Goal: Task Accomplishment & Management: Complete application form

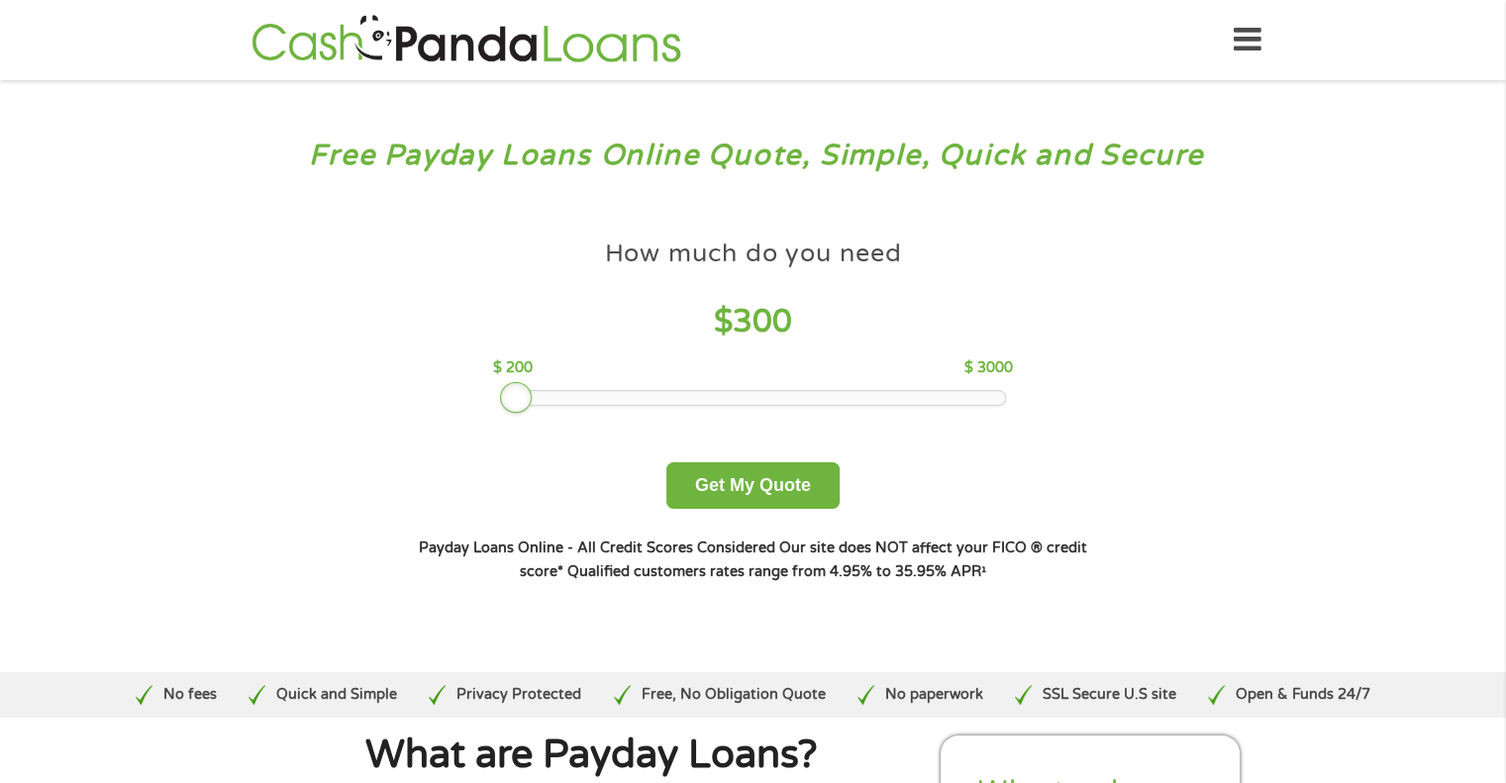
drag, startPoint x: 647, startPoint y: 403, endPoint x: 527, endPoint y: 401, distance: 119.9
click at [527, 401] on div at bounding box center [516, 398] width 32 height 32
click at [802, 479] on button "Get My Quote" at bounding box center [753, 486] width 173 height 47
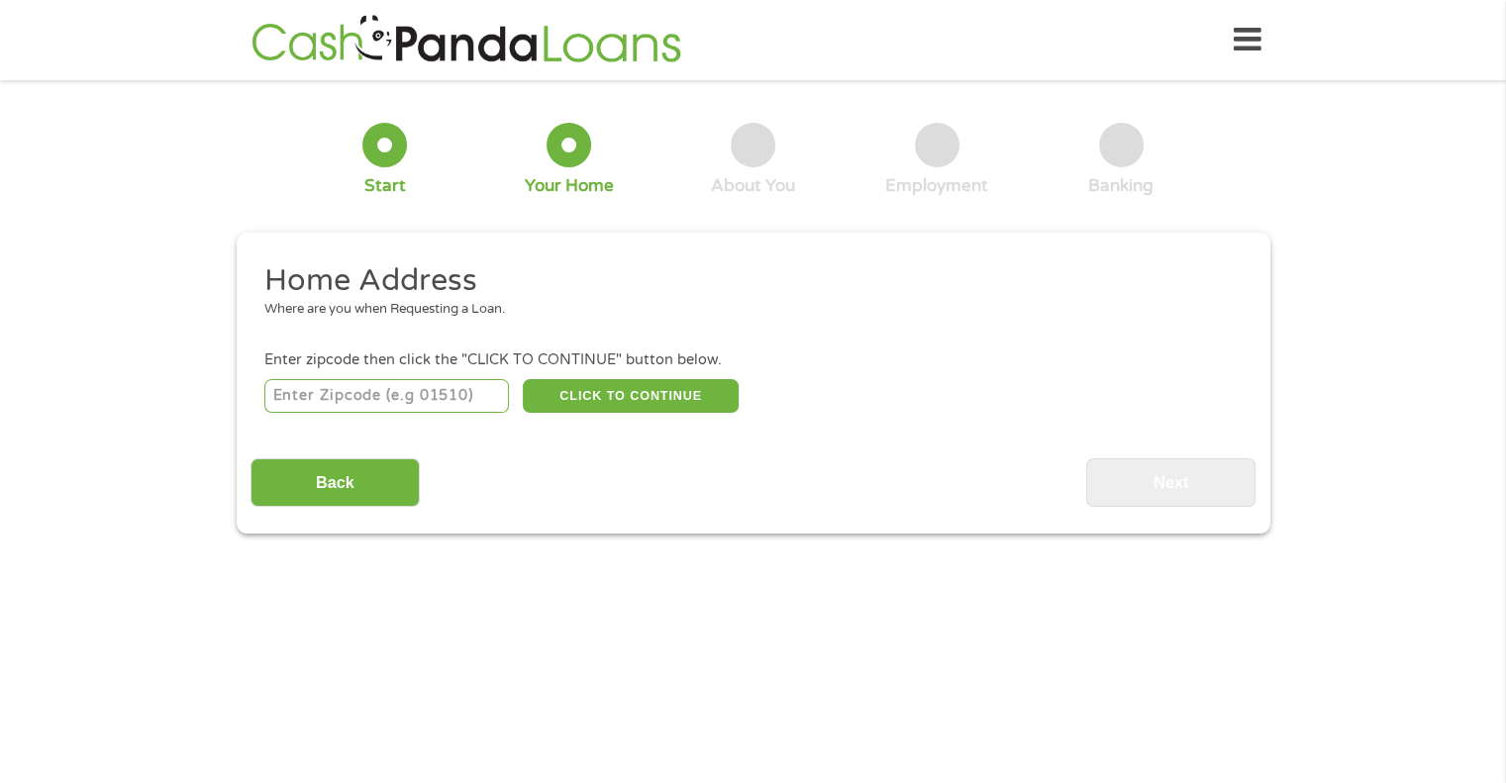
click at [420, 404] on input "number" at bounding box center [386, 396] width 245 height 34
type input "95358"
click at [666, 387] on button "CLICK TO CONTINUE" at bounding box center [631, 396] width 216 height 34
type input "95358"
type input "Modesto"
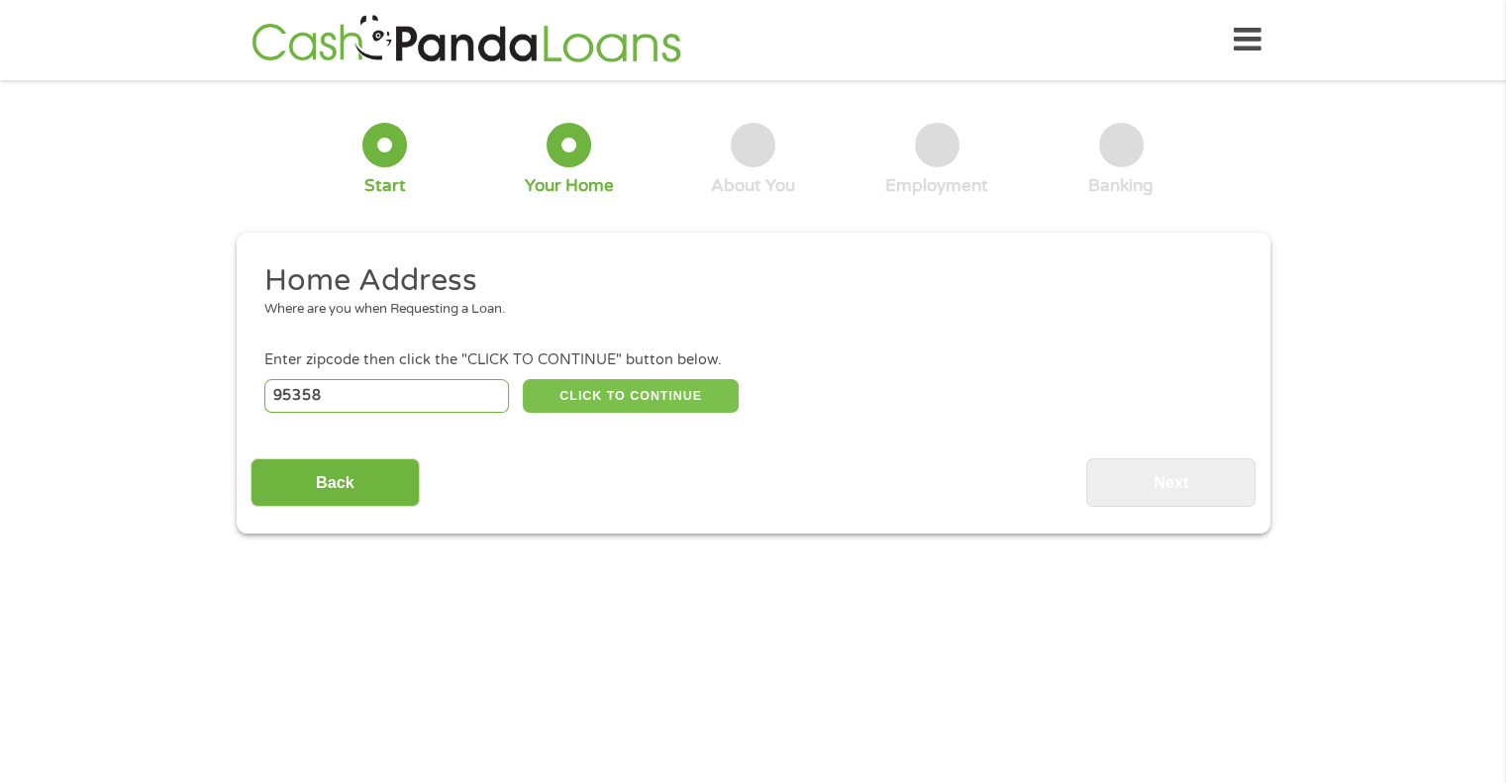
select select "[US_STATE]"
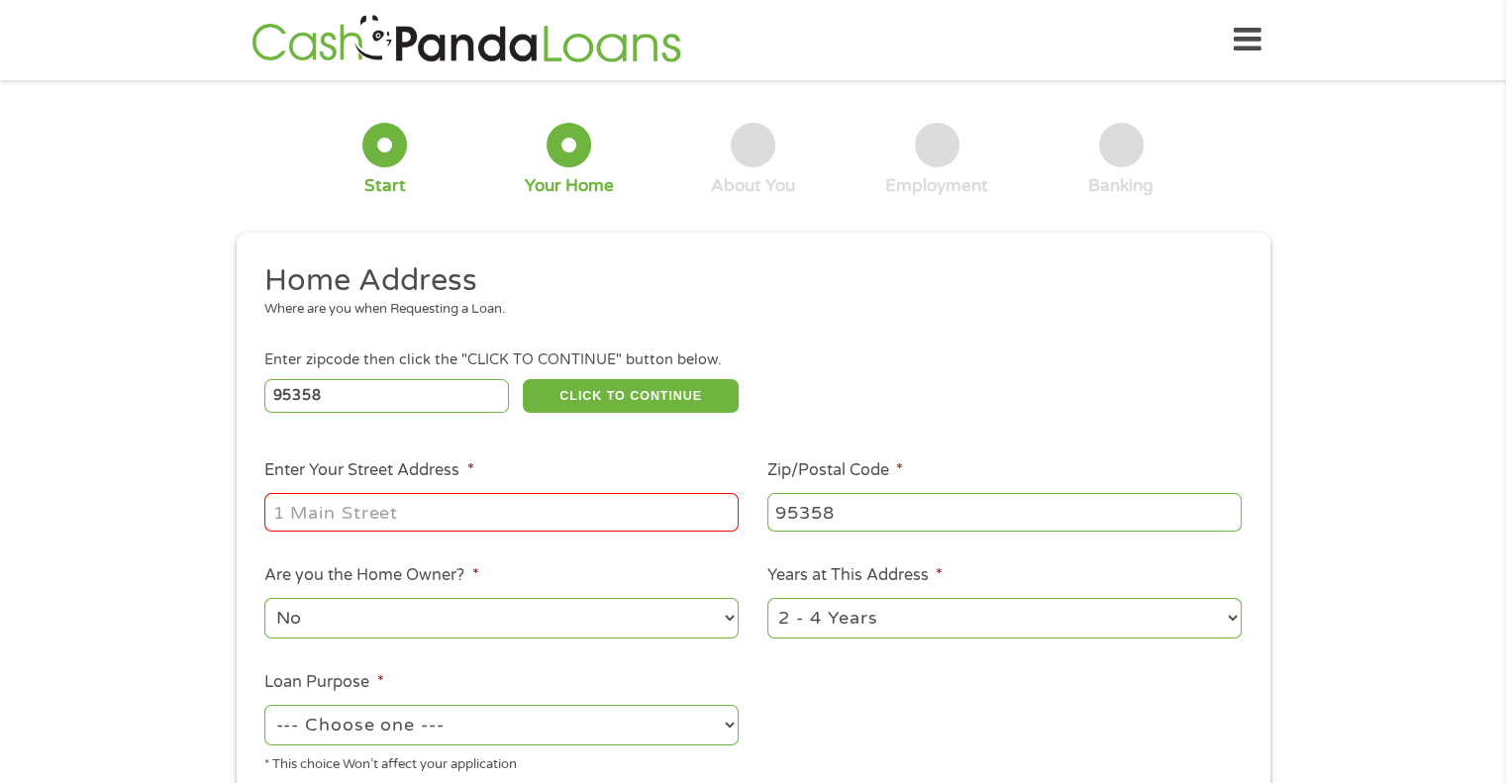
click at [454, 505] on input "Enter Your Street Address *" at bounding box center [501, 512] width 474 height 38
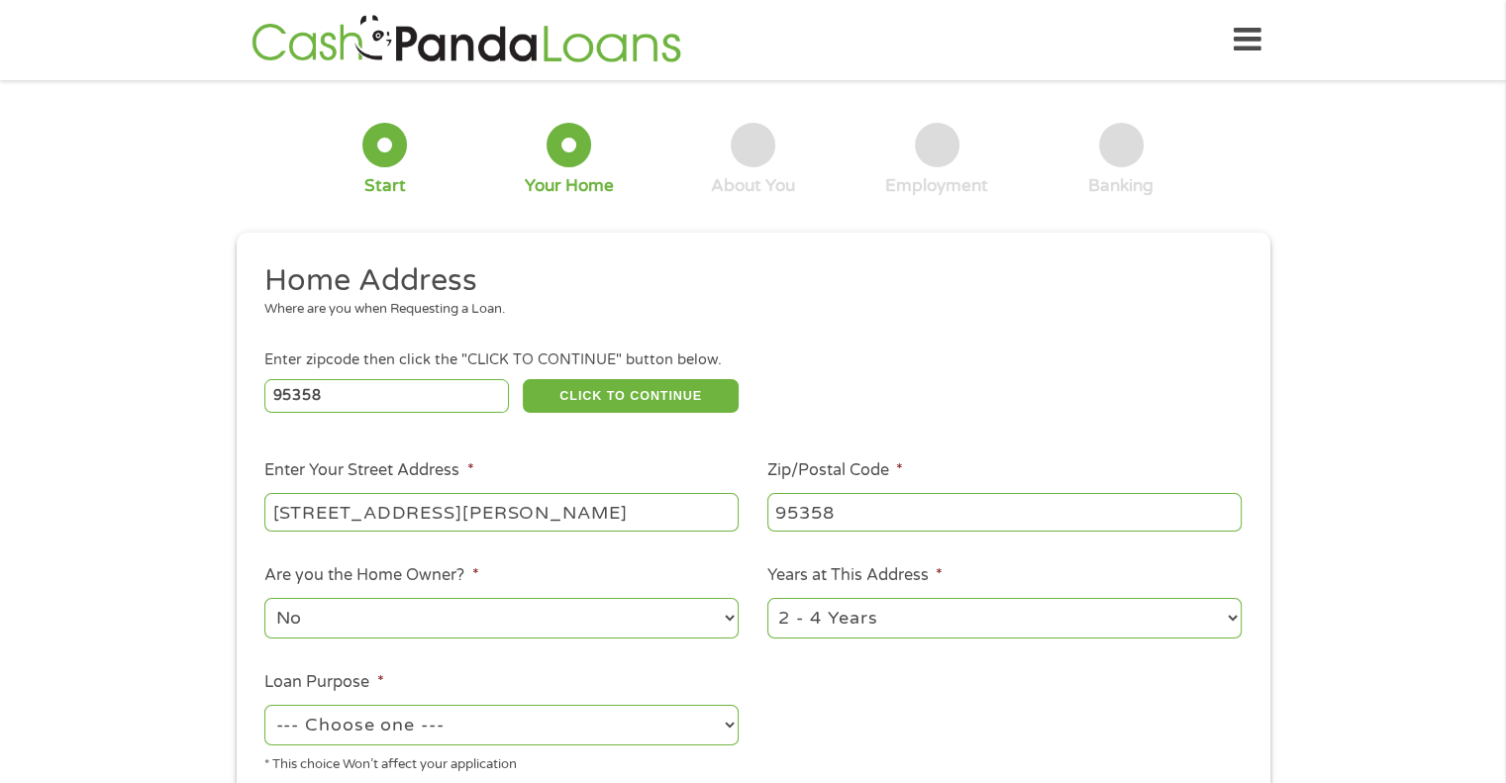
type input "[STREET_ADDRESS][PERSON_NAME]"
click at [927, 623] on select "1 Year or less 1 - 2 Years 2 - 4 Years Over 4 Years" at bounding box center [1005, 618] width 474 height 41
select select "60months"
click at [768, 600] on select "1 Year or less 1 - 2 Years 2 - 4 Years Over 4 Years" at bounding box center [1005, 618] width 474 height 41
click at [831, 716] on ul "Home Address Where are you when Requesting a Loan. Enter zipcode then click the…" at bounding box center [753, 525] width 1005 height 529
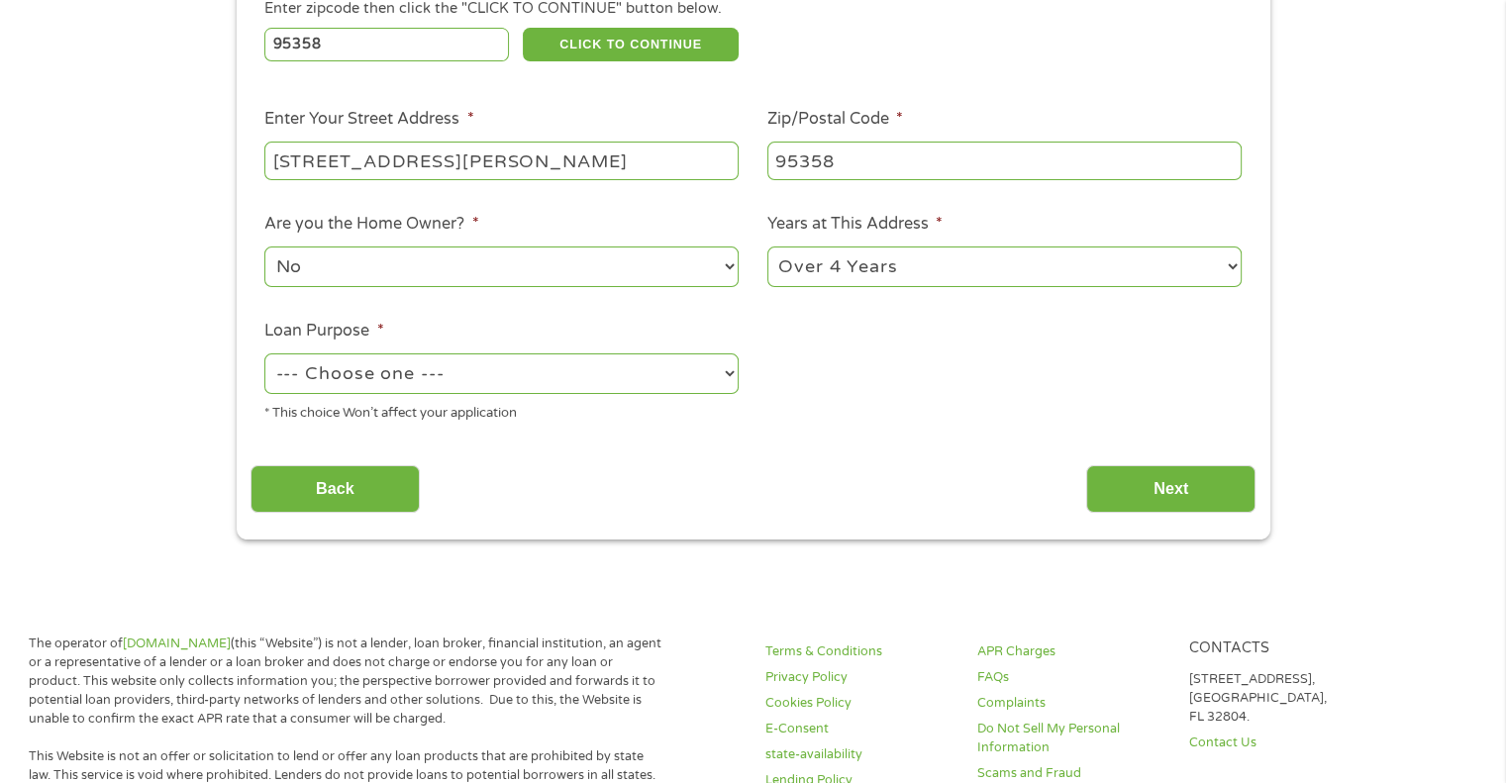
scroll to position [357, 0]
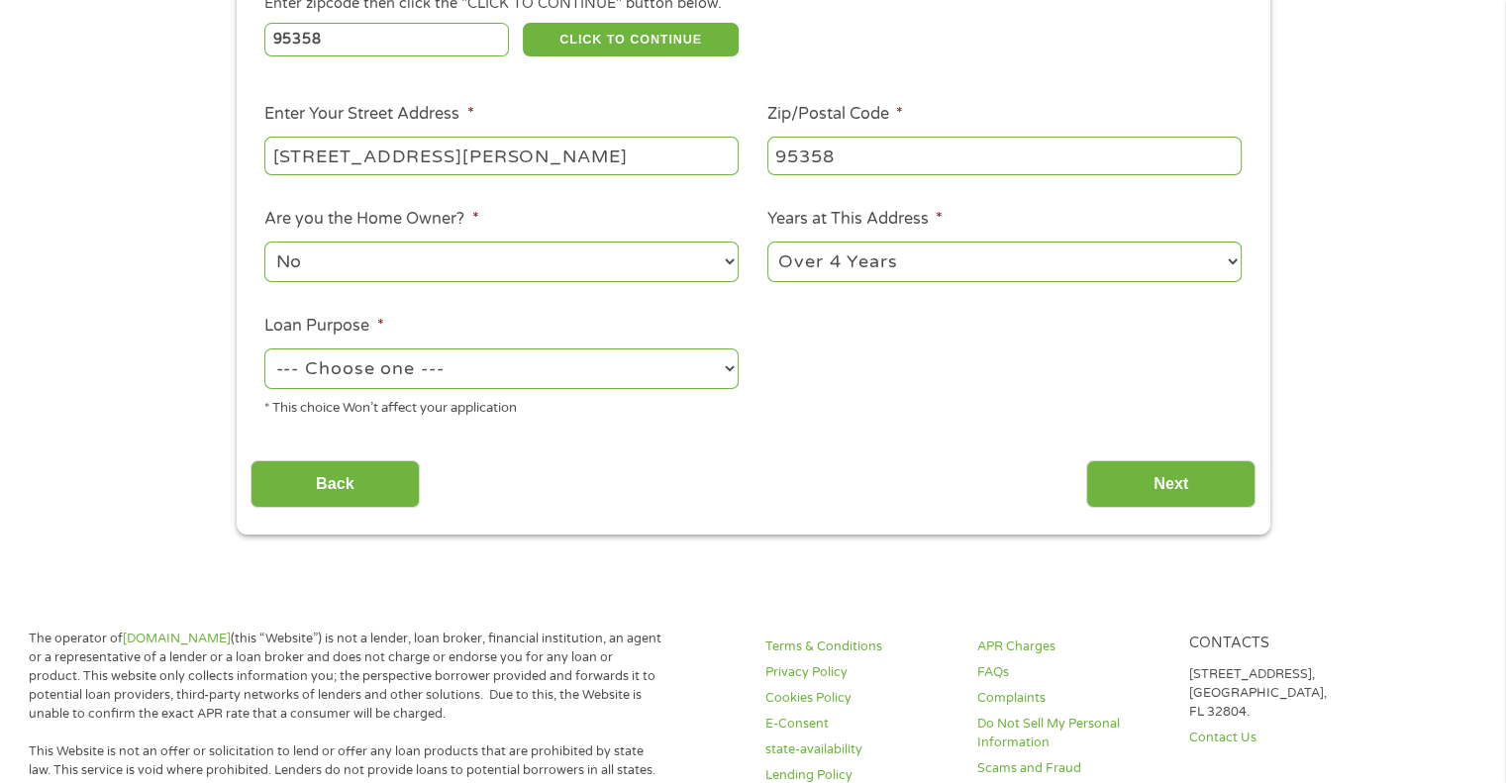
click at [561, 365] on select "--- Choose one --- Pay Bills Debt Consolidation Home Improvement Major Purchase…" at bounding box center [501, 369] width 474 height 41
select select "debtconsolidation"
click at [264, 351] on select "--- Choose one --- Pay Bills Debt Consolidation Home Improvement Major Purchase…" at bounding box center [501, 369] width 474 height 41
click at [1103, 509] on input "Next" at bounding box center [1171, 485] width 169 height 49
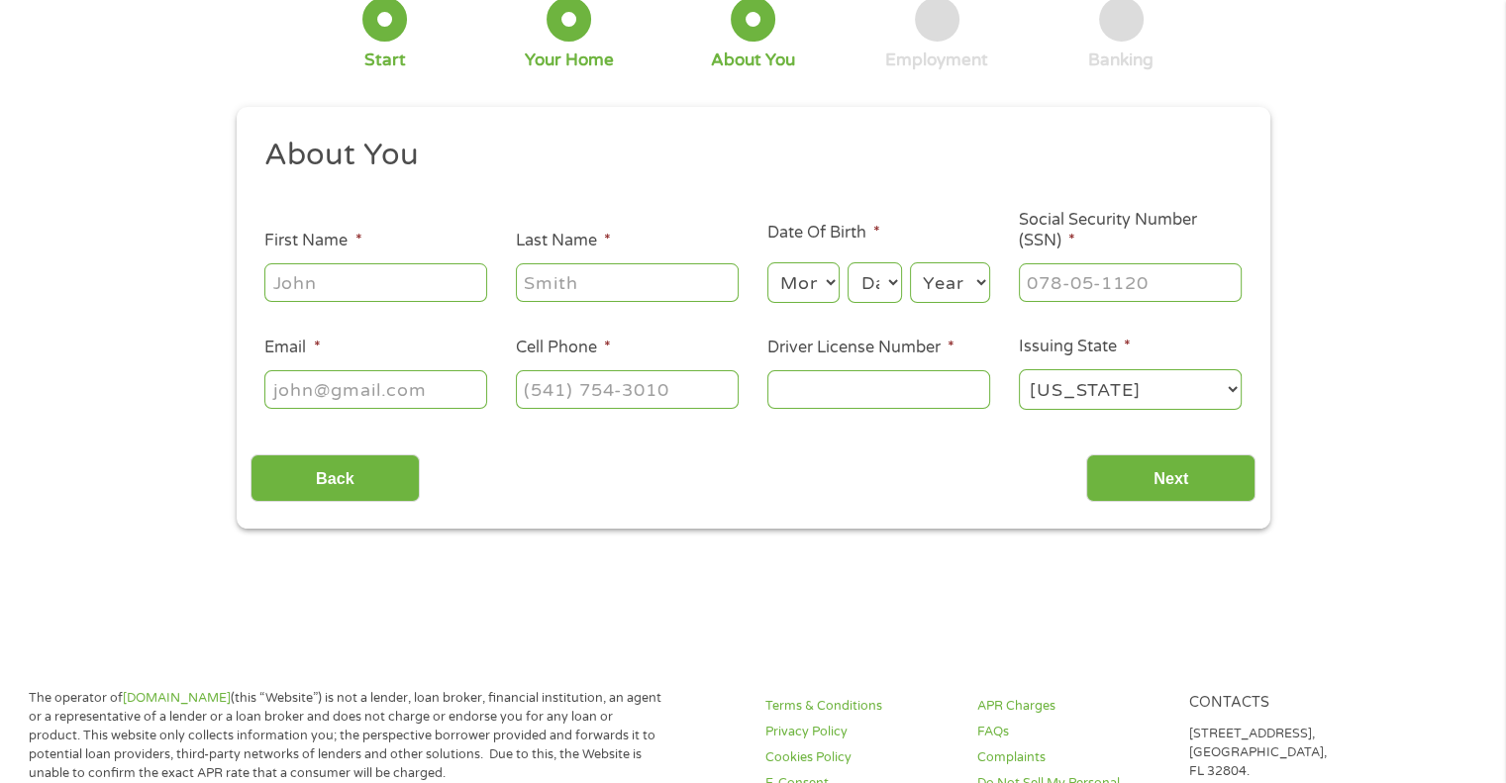
scroll to position [0, 0]
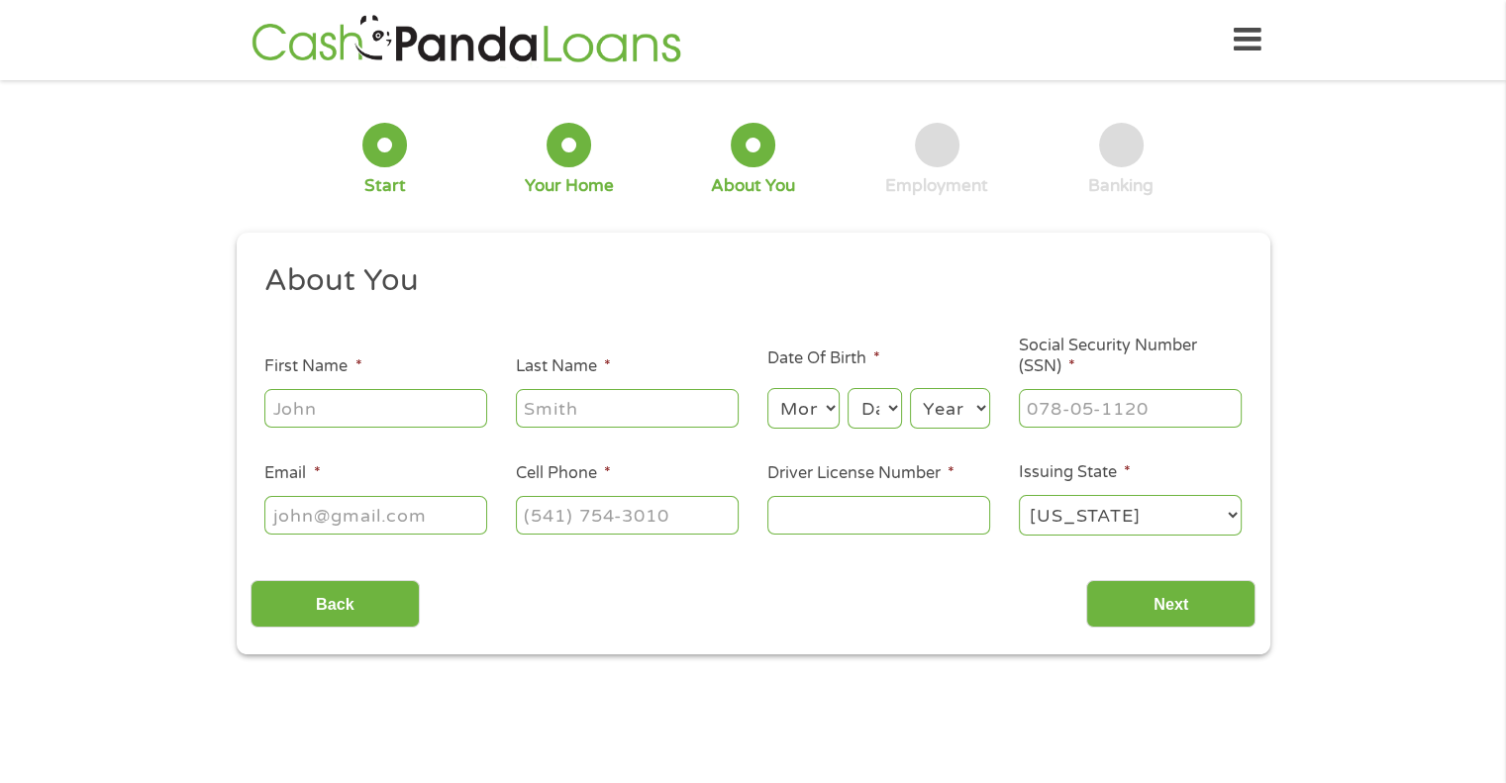
click at [389, 415] on input "First Name *" at bounding box center [375, 408] width 223 height 38
type input "[PERSON_NAME]"
select select "9"
select select "16"
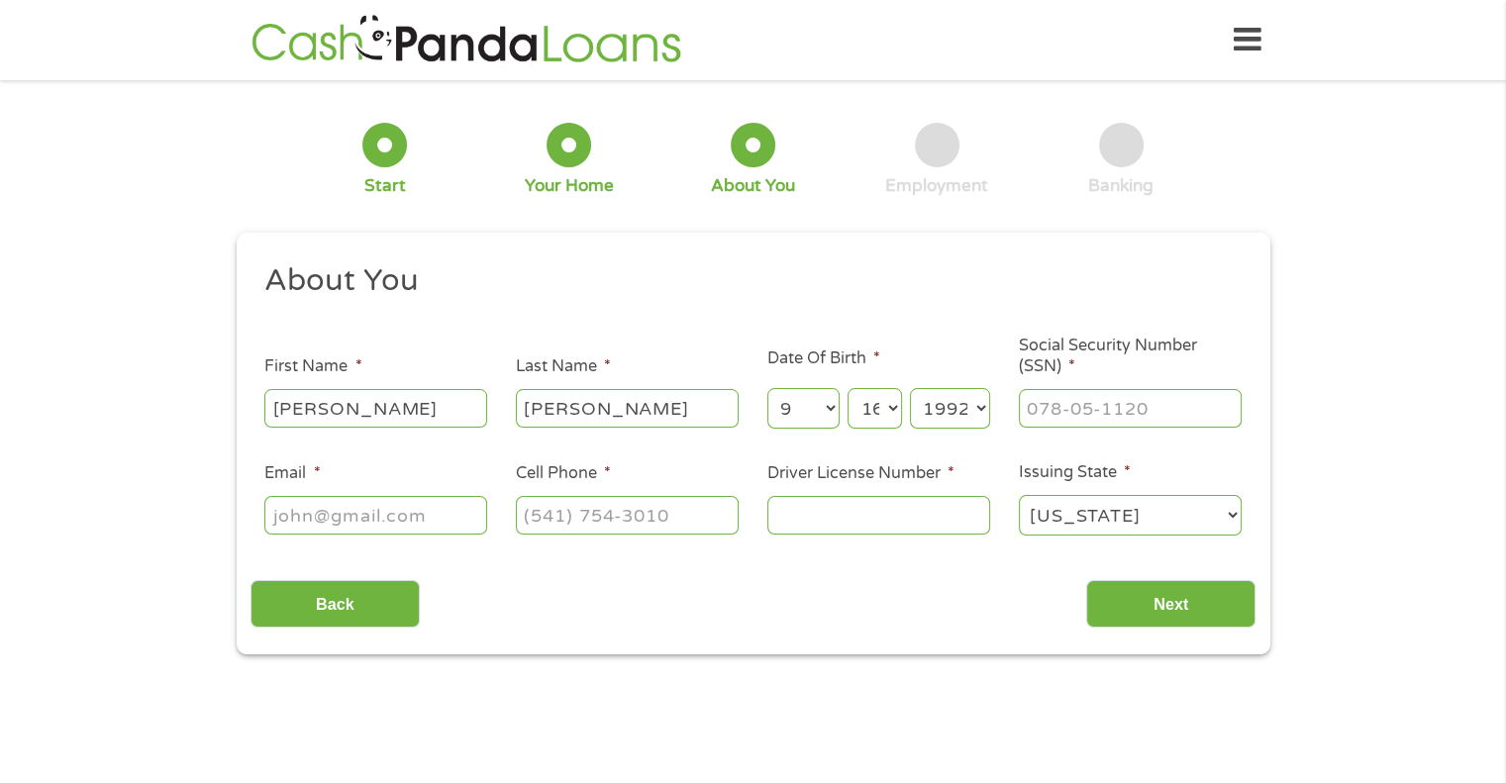
select select "1991"
type input "626-16-9194"
type input "[EMAIL_ADDRESS][DOMAIN_NAME]"
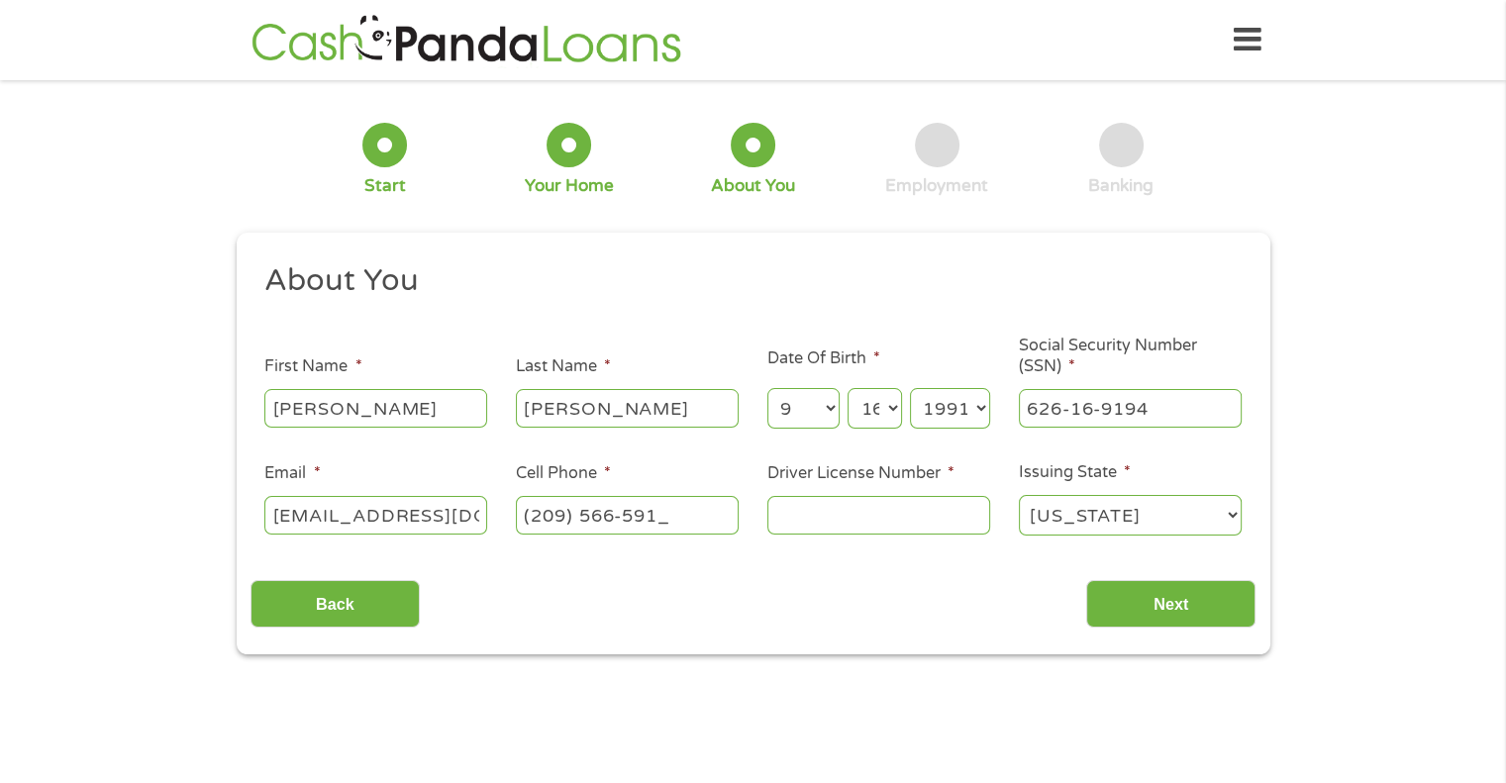
type input "[PHONE_NUMBER]"
type input "D7471053"
click at [1142, 613] on input "Next" at bounding box center [1171, 604] width 169 height 49
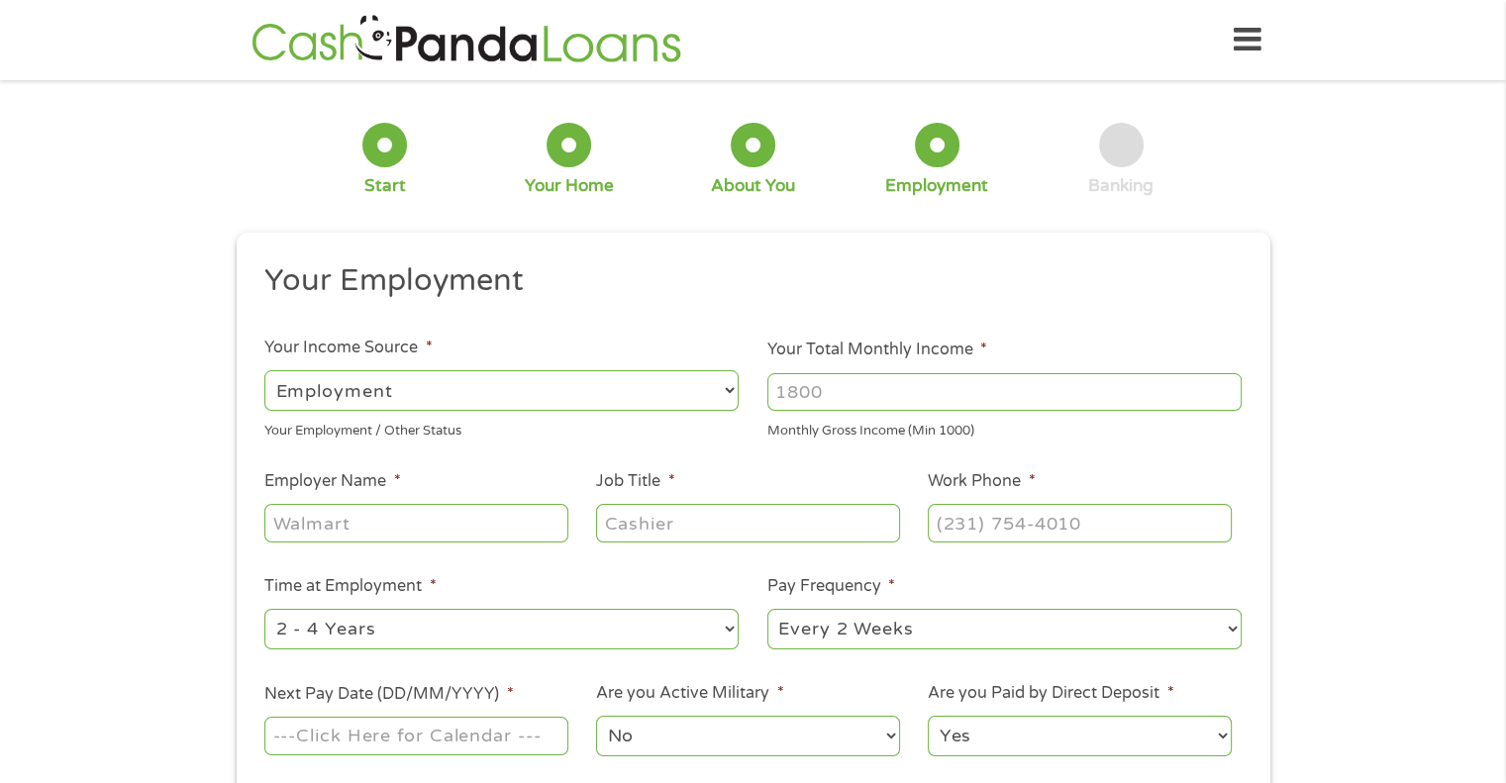
click at [870, 392] on input "Your Total Monthly Income *" at bounding box center [1005, 392] width 474 height 38
type input "4"
type input "3800"
click at [390, 525] on input "Employer Name *" at bounding box center [415, 523] width 303 height 38
type input "TruckSmiths"
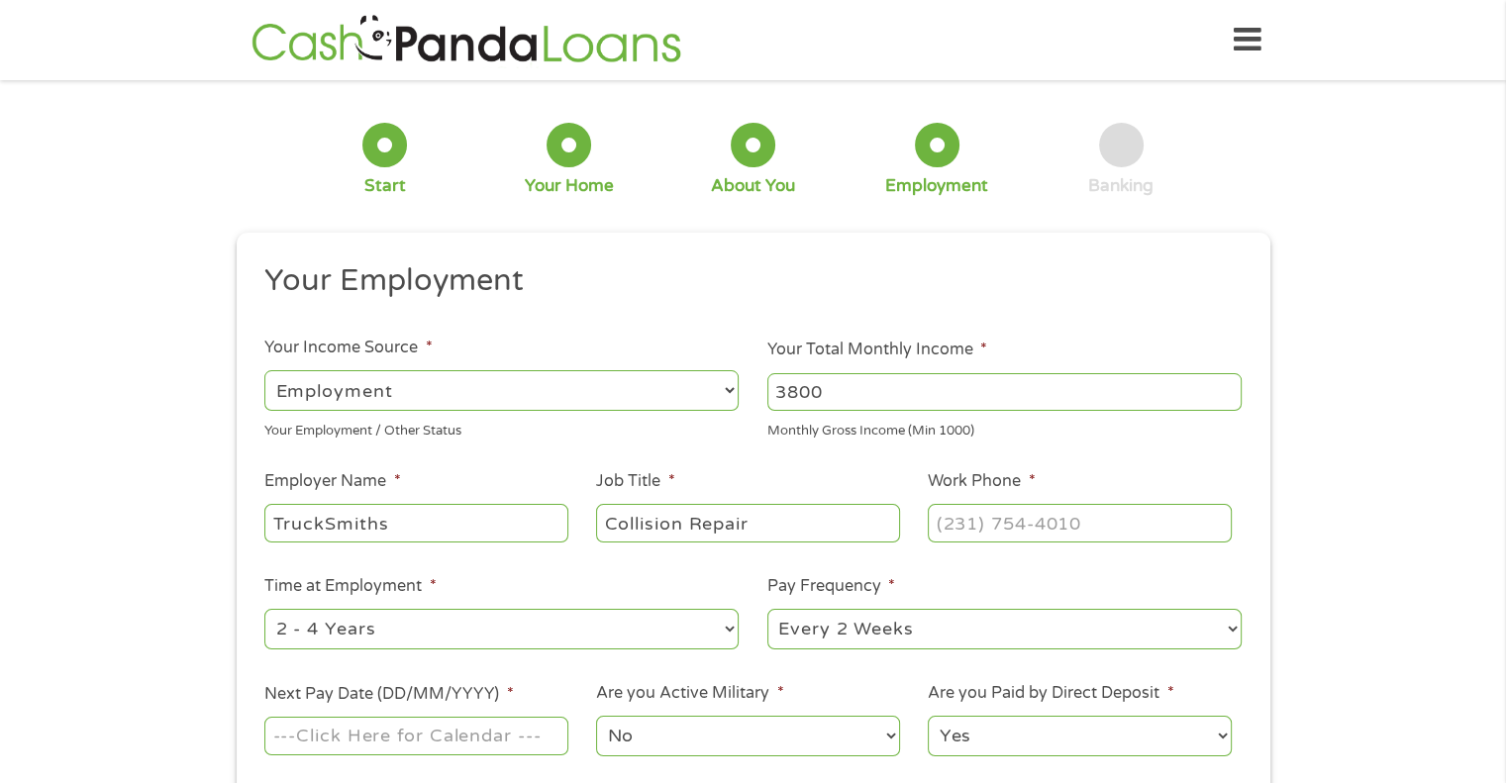
type input "Collision Repair"
type input "[PHONE_NUMBER]"
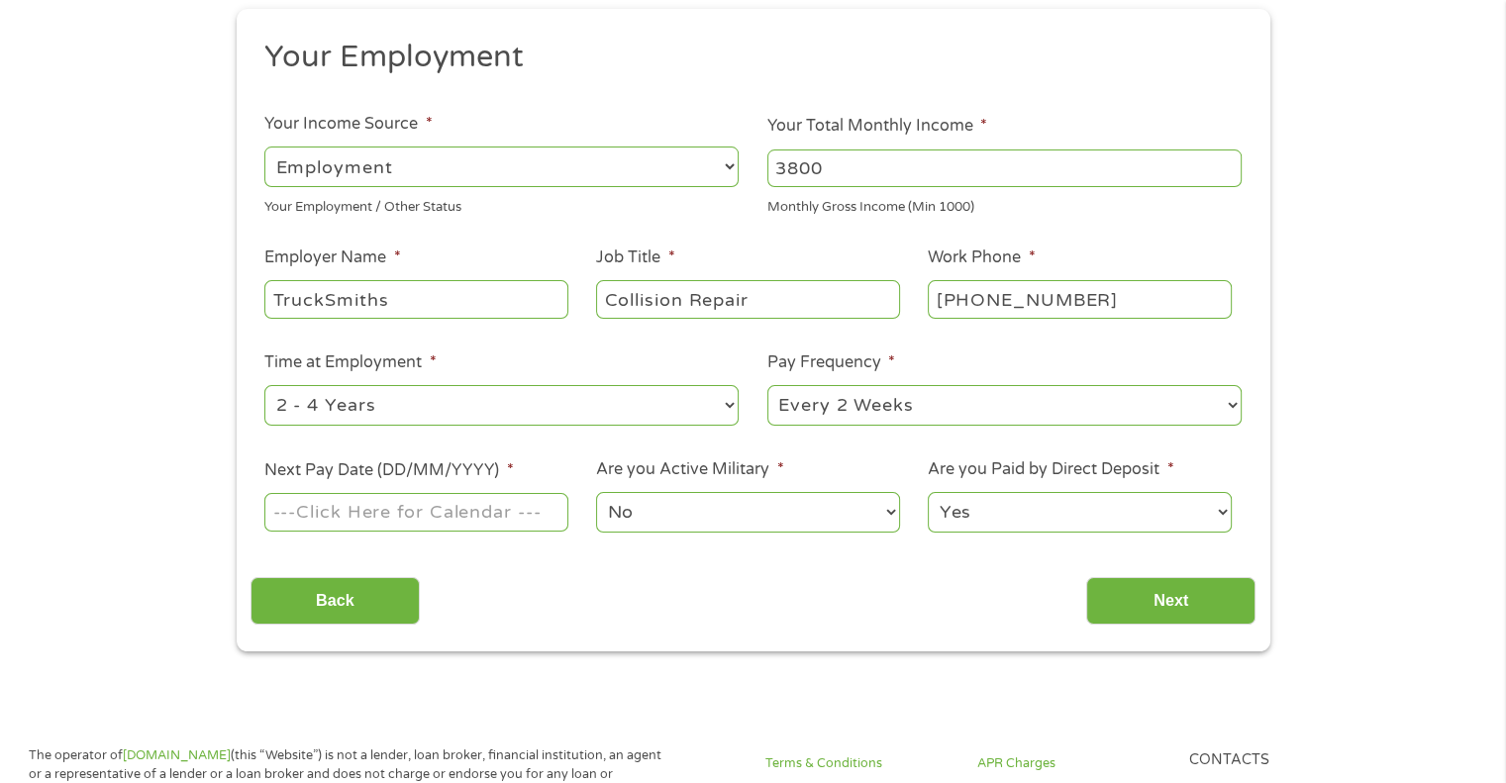
scroll to position [222, 0]
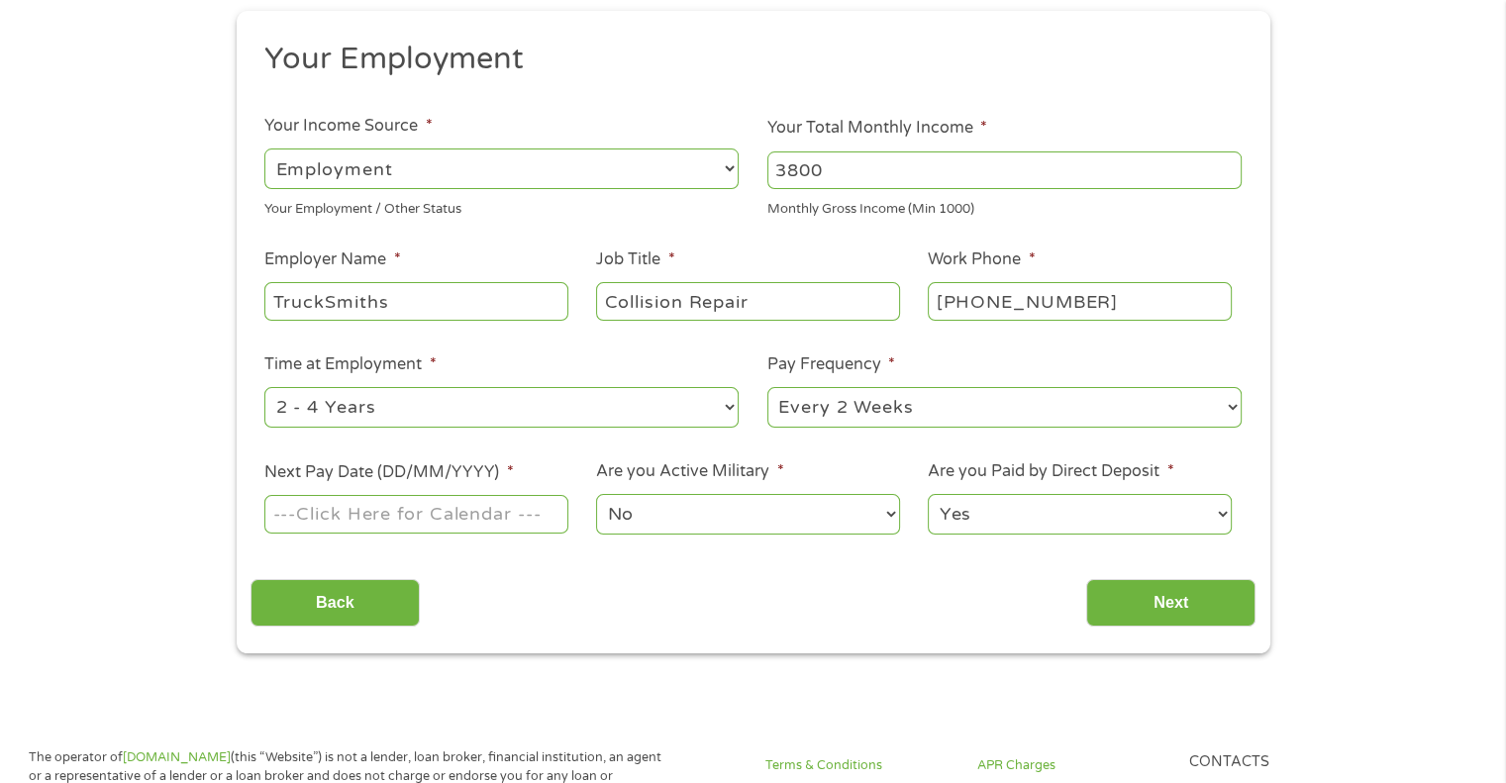
click at [507, 512] on input "Next Pay Date (DD/MM/YYYY) *" at bounding box center [415, 514] width 303 height 38
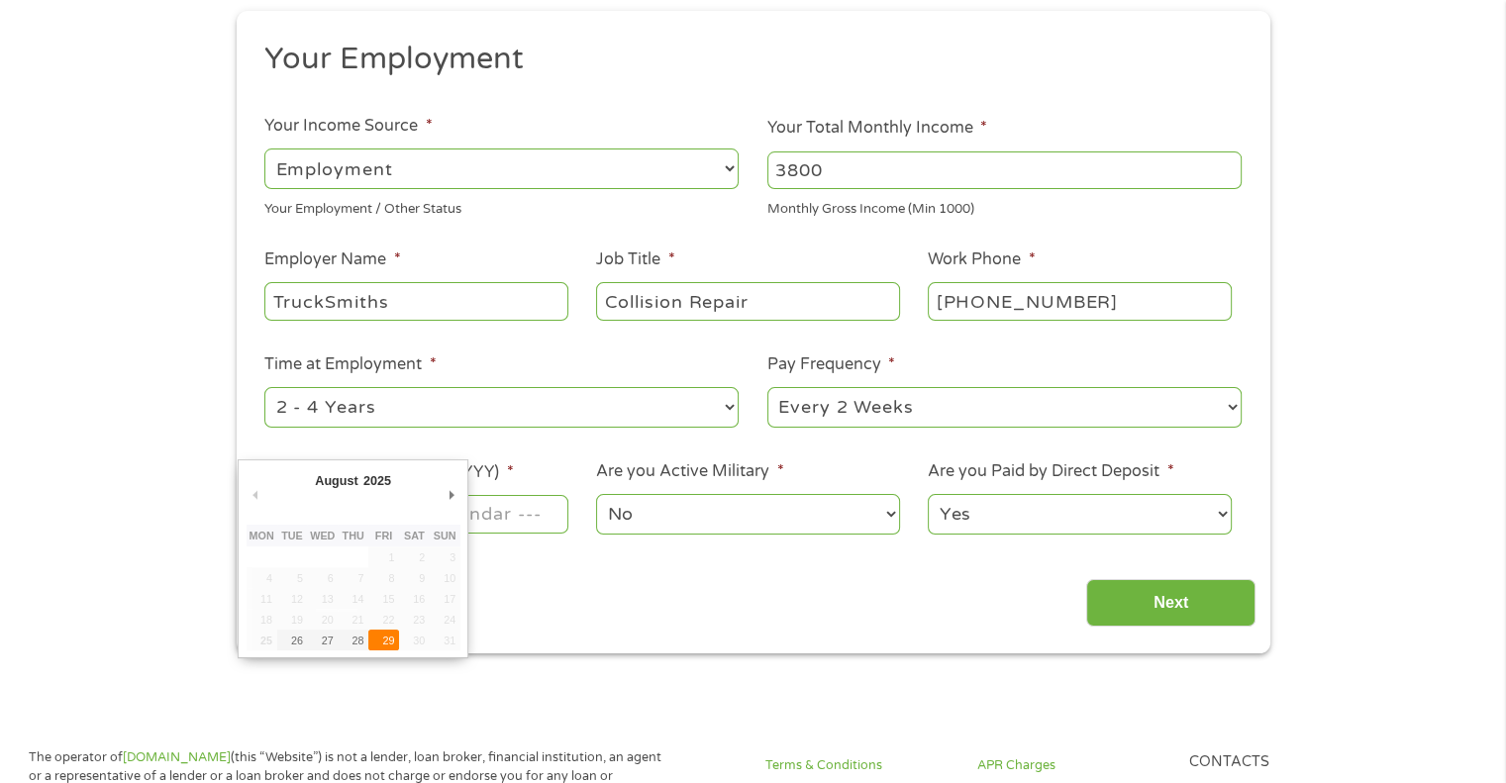
type input "[DATE]"
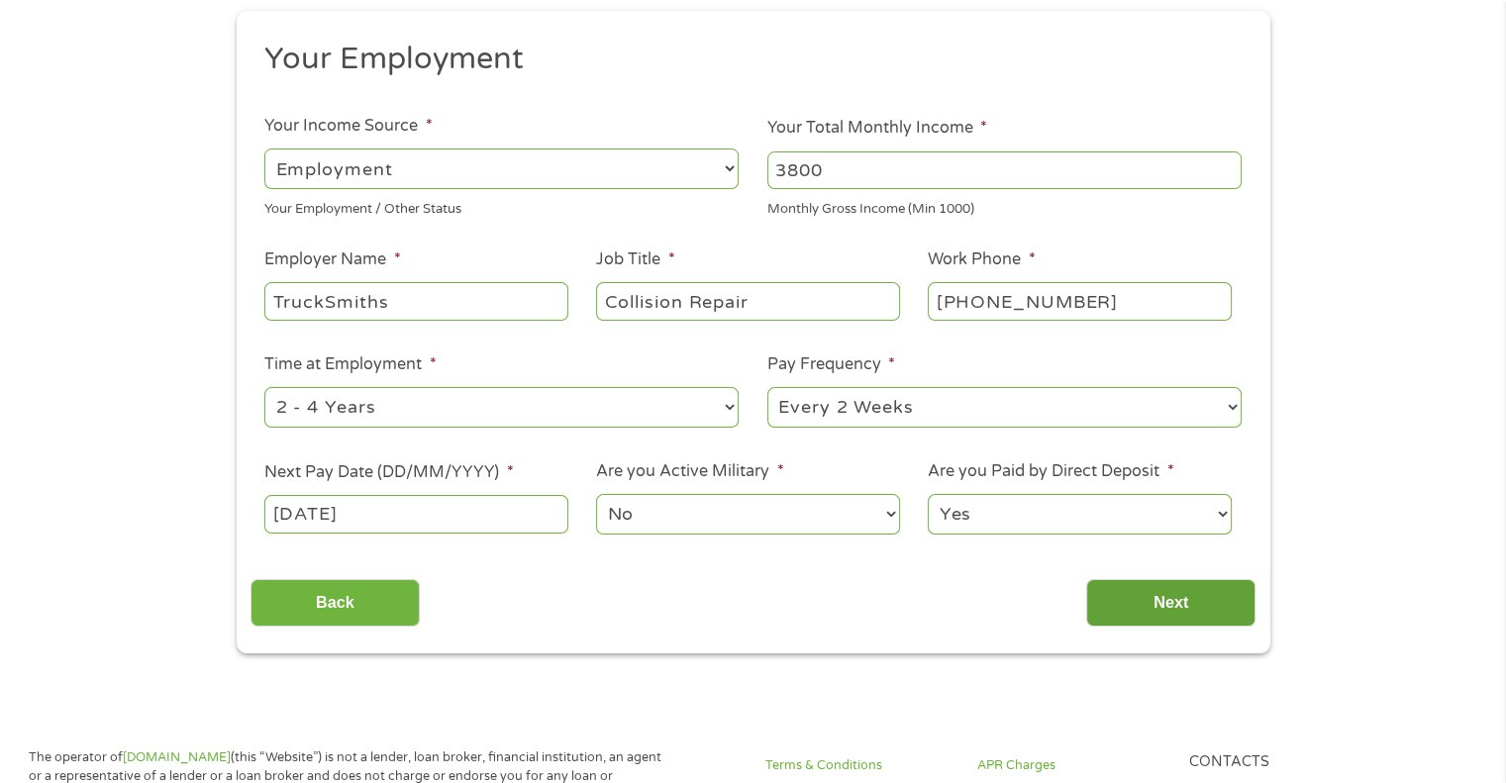
click at [1163, 613] on input "Next" at bounding box center [1171, 603] width 169 height 49
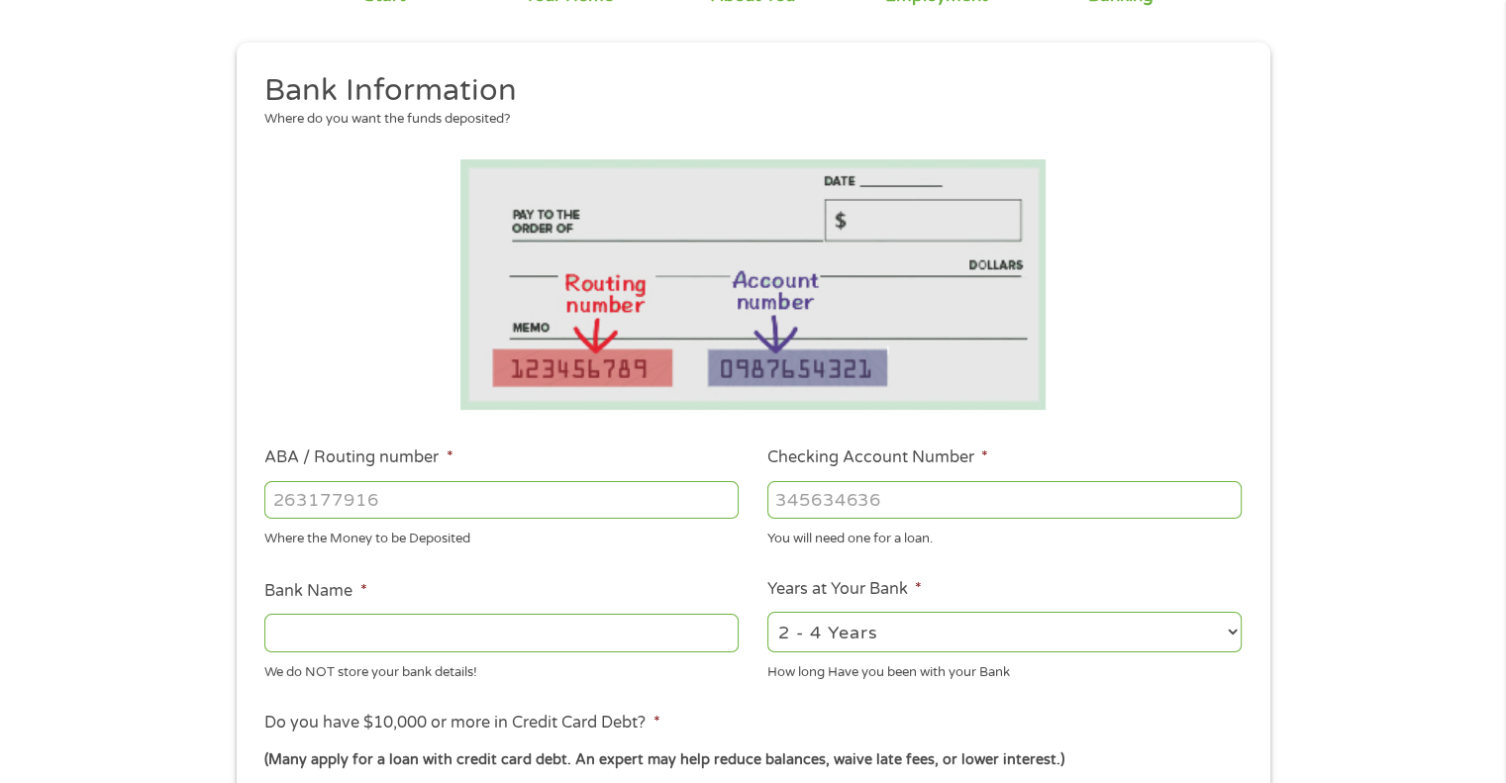
scroll to position [192, 0]
click at [580, 495] on input "ABA / Routing number *" at bounding box center [501, 498] width 474 height 38
type input "031176110"
type input "CAPITAL ONE NA"
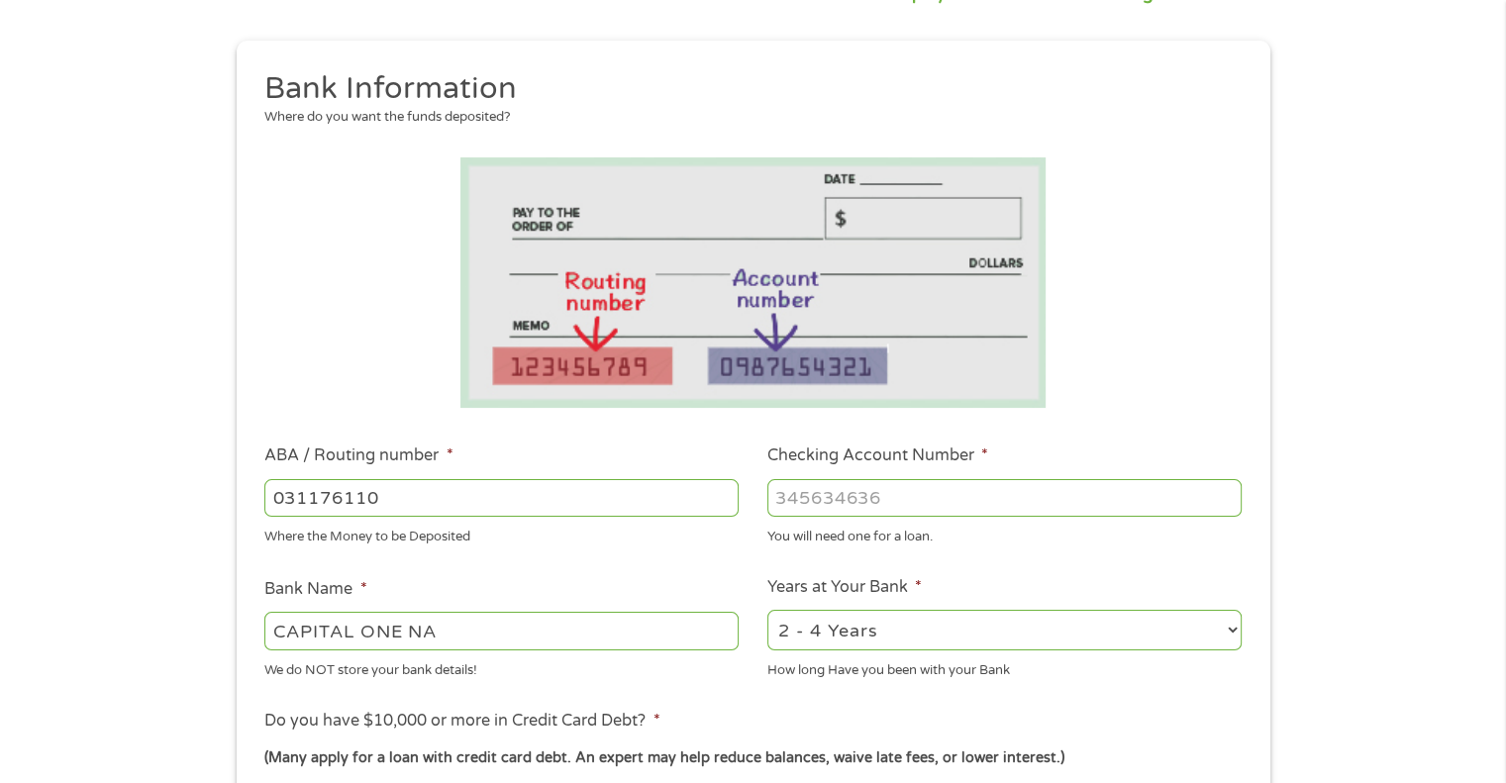
type input "031176110"
click at [826, 488] on input "Checking Account Number *" at bounding box center [1005, 498] width 474 height 38
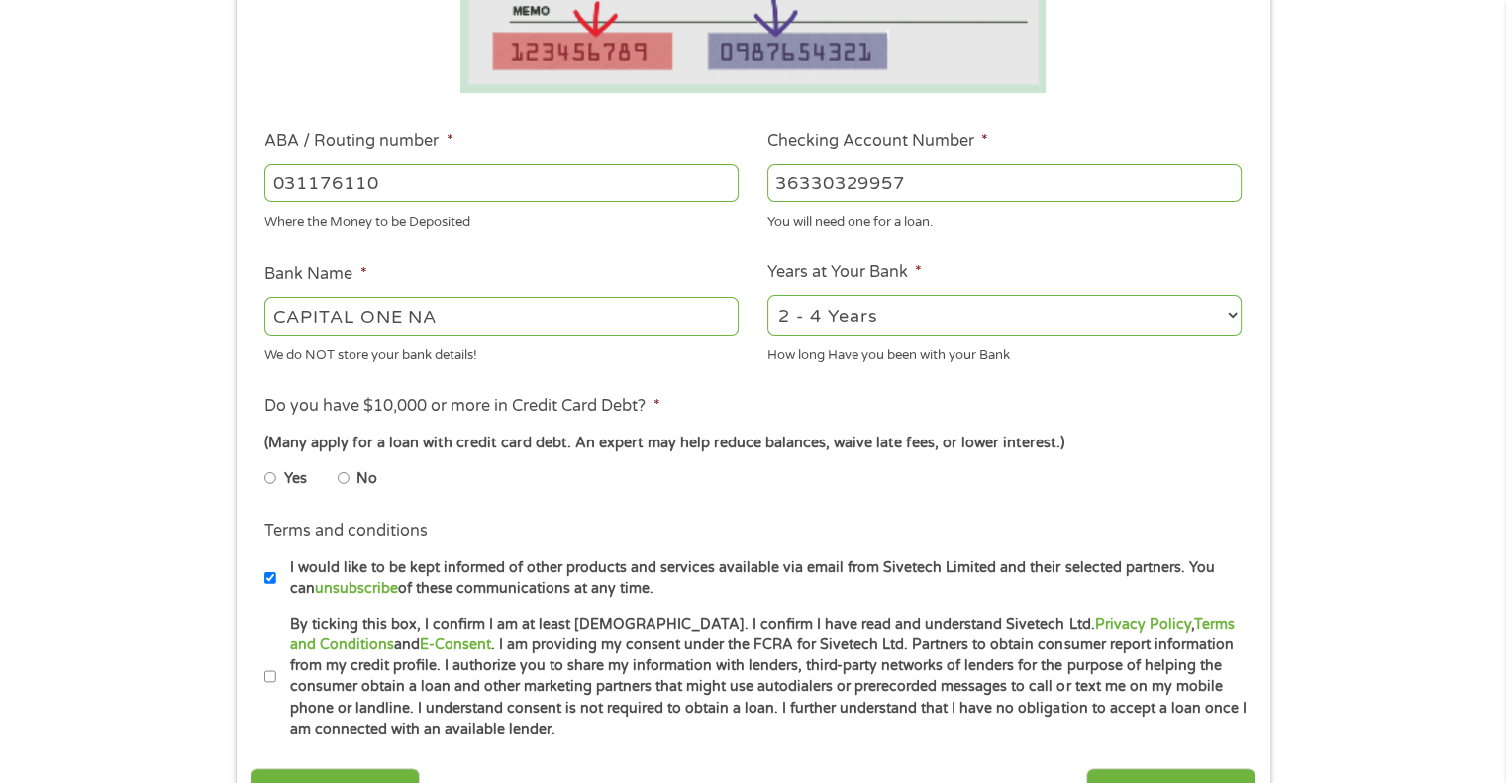
scroll to position [547, 0]
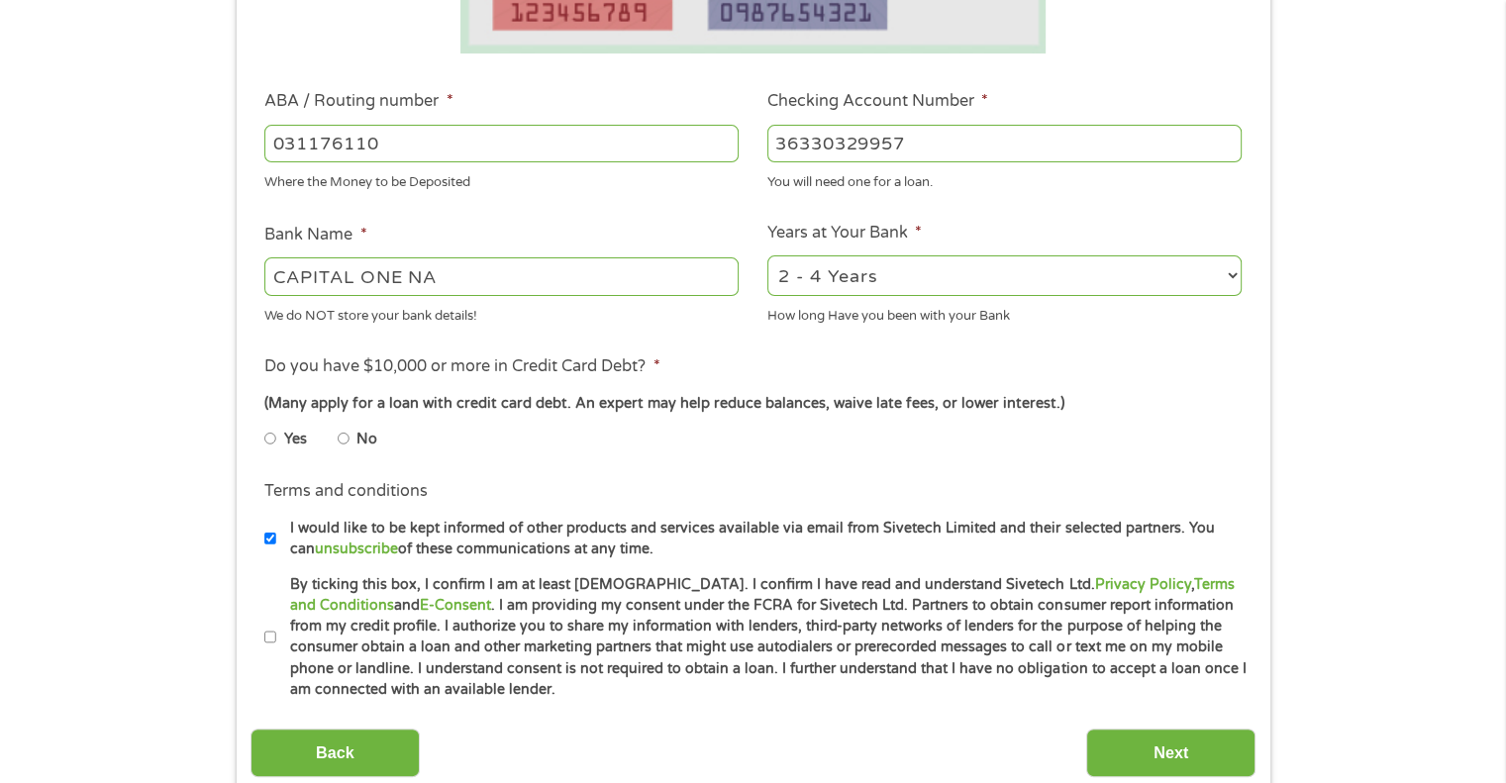
type input "36330329957"
click at [343, 439] on input "No" at bounding box center [344, 439] width 12 height 32
radio input "true"
click at [270, 631] on input "By ticking this box, I confirm I am at least [DEMOGRAPHIC_DATA]. I confirm I ha…" at bounding box center [270, 638] width 12 height 32
checkbox input "true"
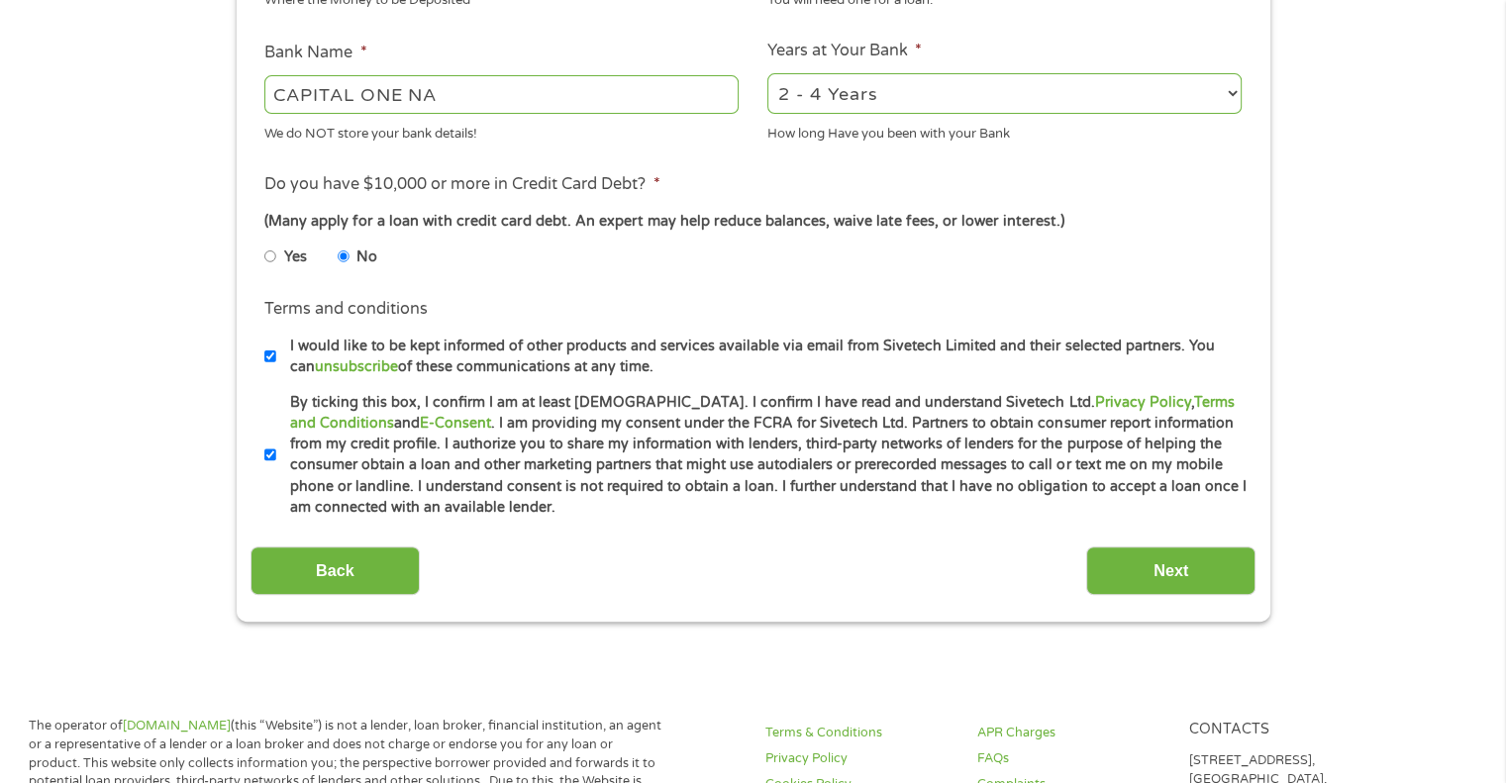
scroll to position [753, 0]
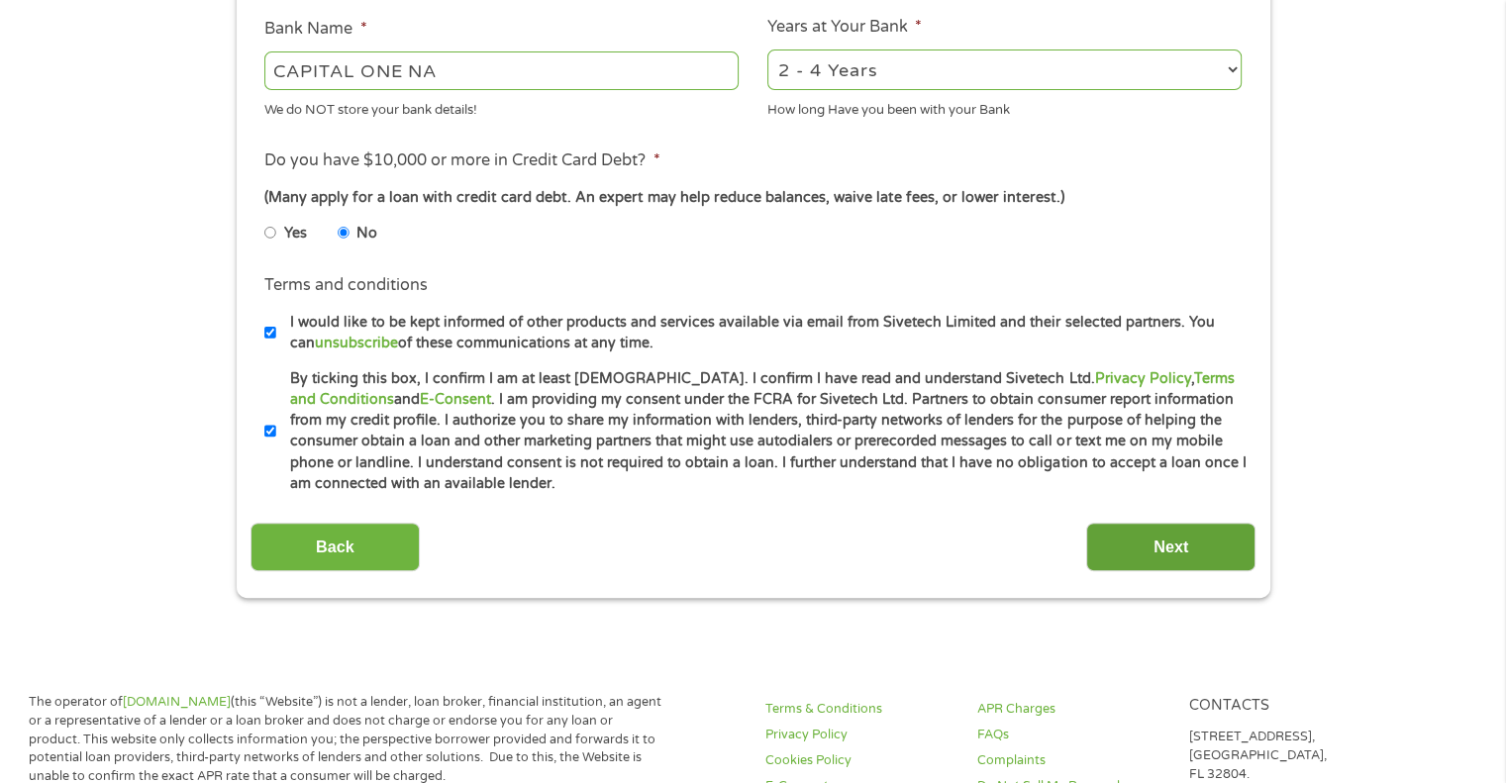
click at [1156, 550] on input "Next" at bounding box center [1171, 547] width 169 height 49
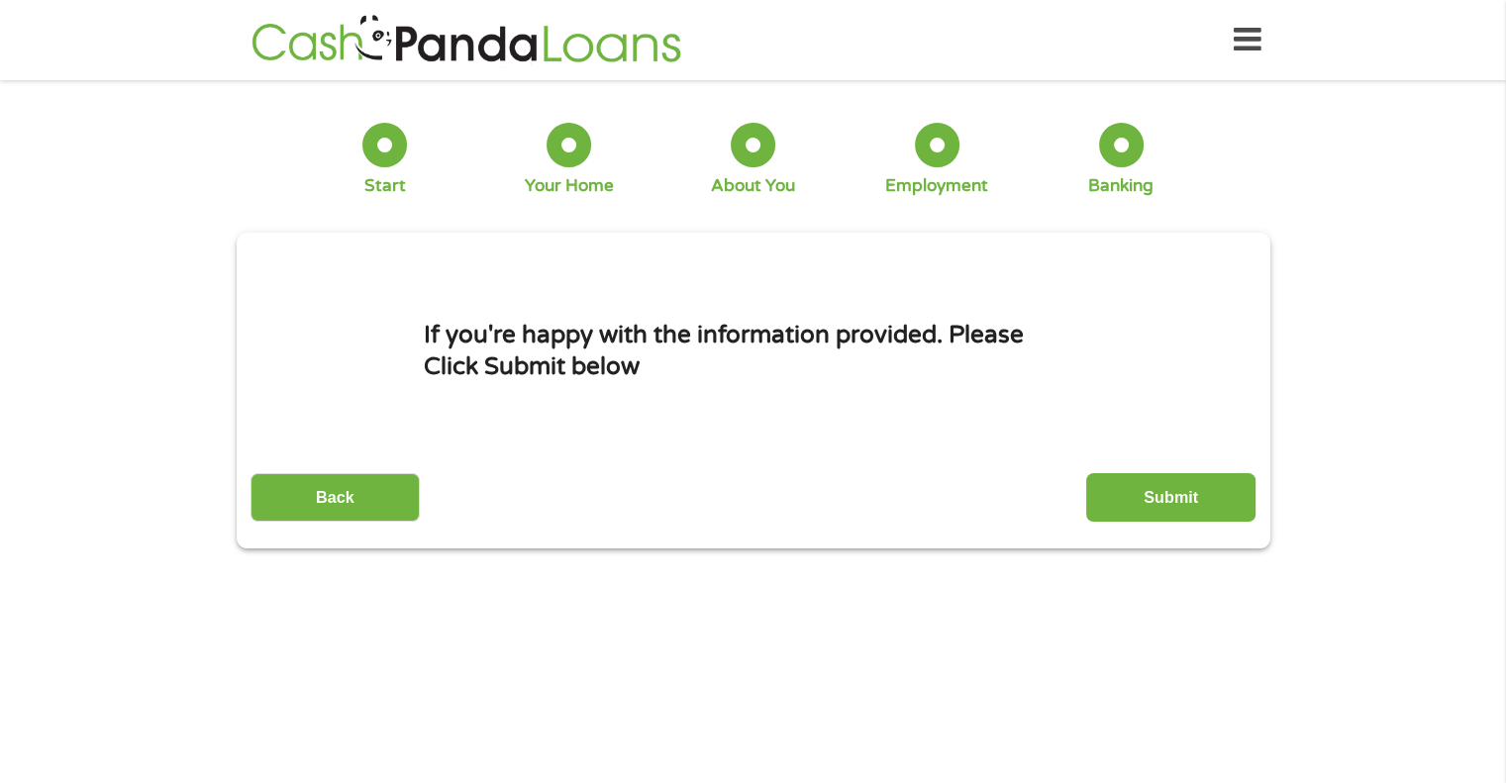
scroll to position [0, 0]
click at [1191, 502] on input "Submit" at bounding box center [1171, 497] width 169 height 49
